Goal: Check status: Check status

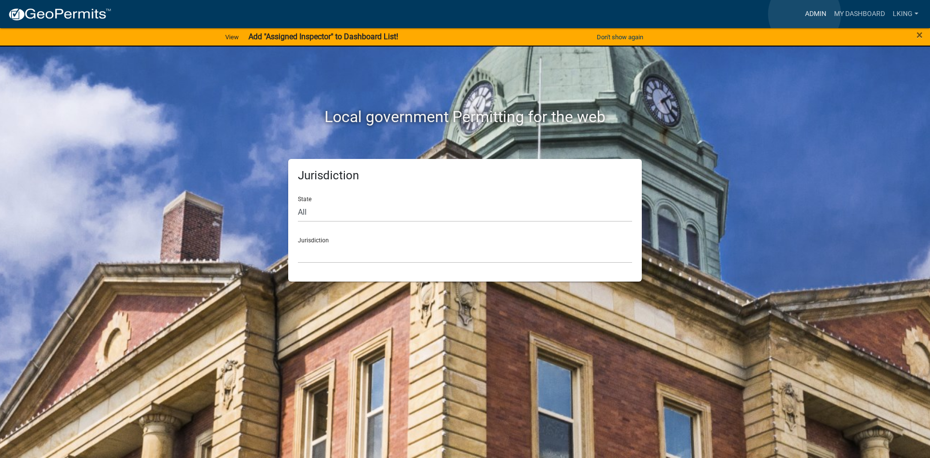
click at [805, 14] on link "Admin" at bounding box center [816, 14] width 29 height 18
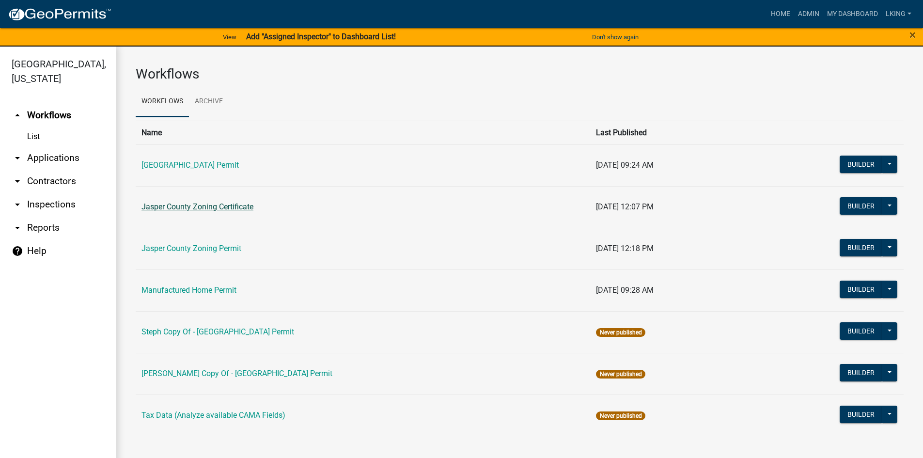
click at [201, 206] on link "Jasper County Zoning Certificate" at bounding box center [198, 206] width 112 height 9
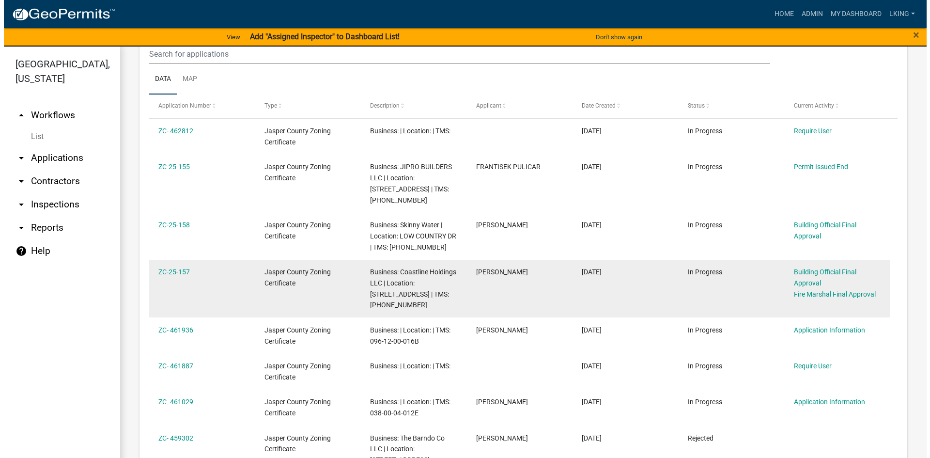
scroll to position [388, 0]
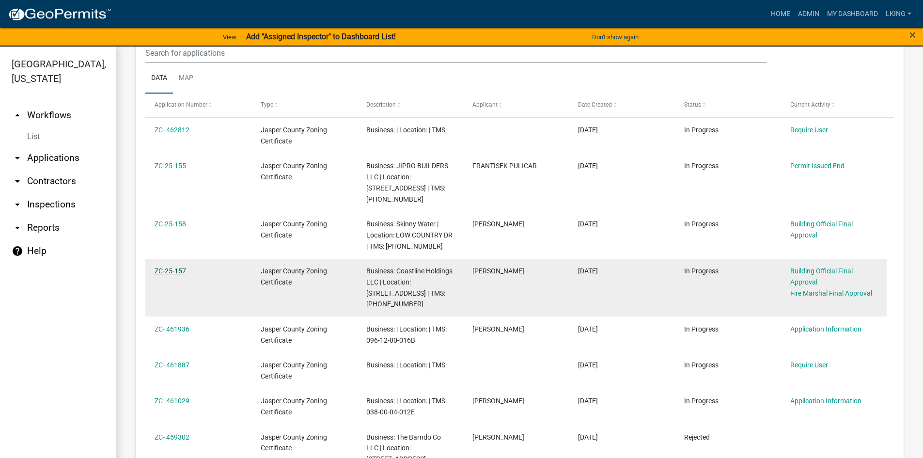
click at [179, 271] on link "ZC-25-157" at bounding box center [171, 271] width 32 height 8
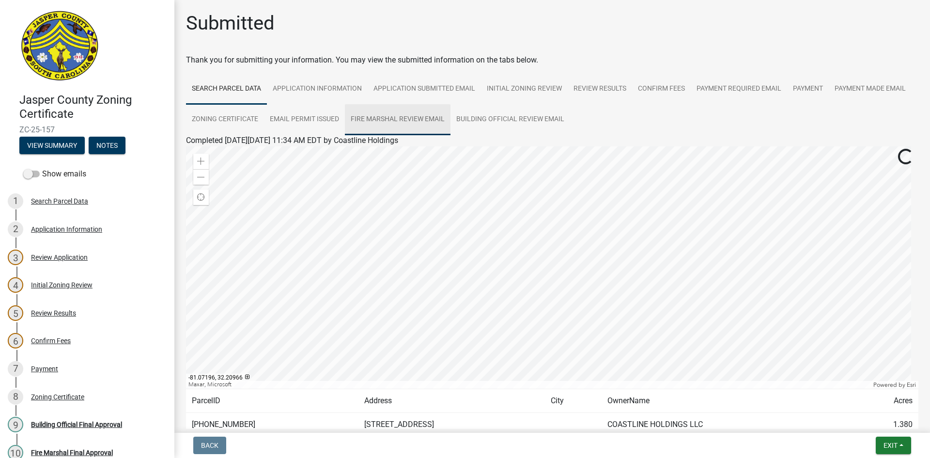
click at [451, 122] on link "Fire Marshal Review Email" at bounding box center [398, 119] width 106 height 31
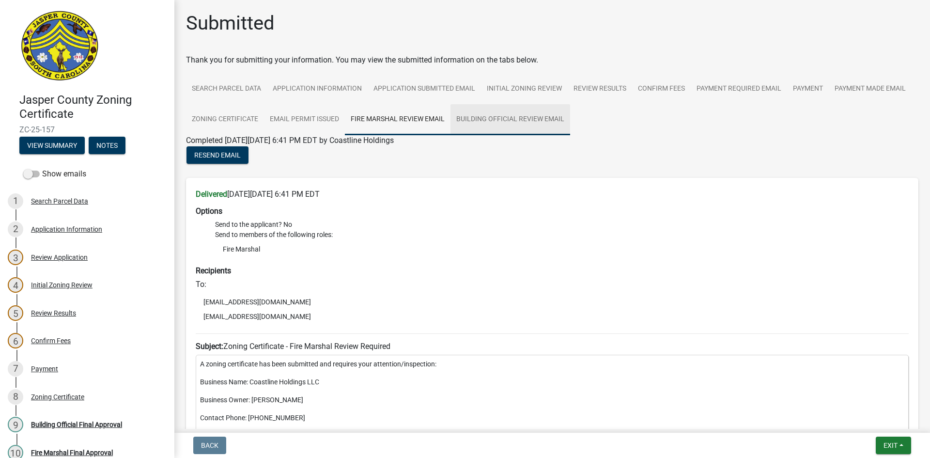
click at [570, 122] on link "Building Official Review Email" at bounding box center [511, 119] width 120 height 31
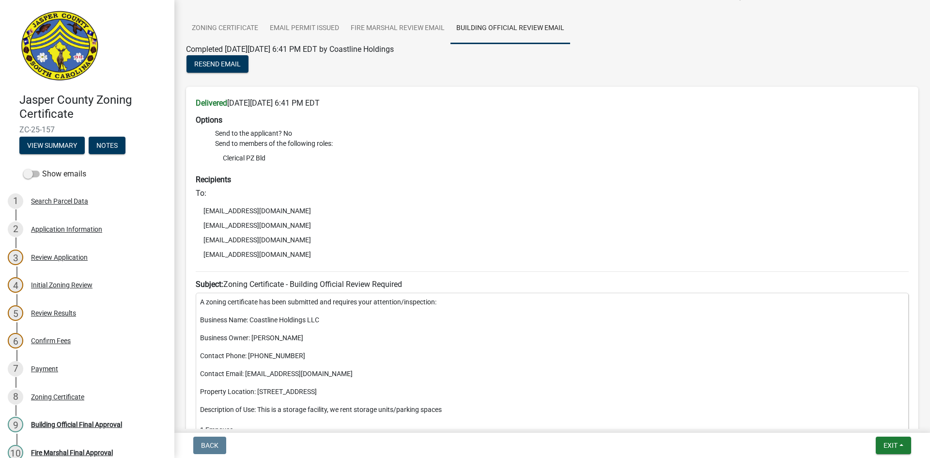
scroll to position [97, 0]
